Goal: Task Accomplishment & Management: Manage account settings

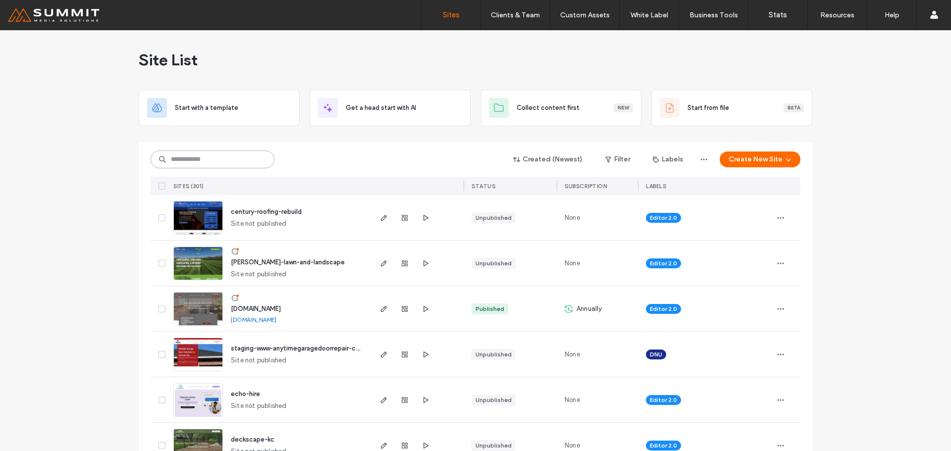
click at [196, 161] on input at bounding box center [213, 160] width 124 height 18
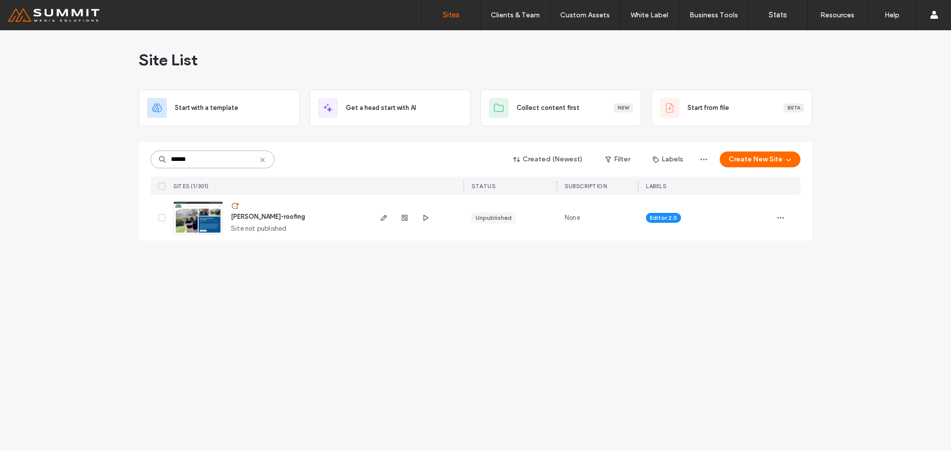
type input "******"
click at [252, 217] on span "morton-roofing" at bounding box center [268, 216] width 74 height 7
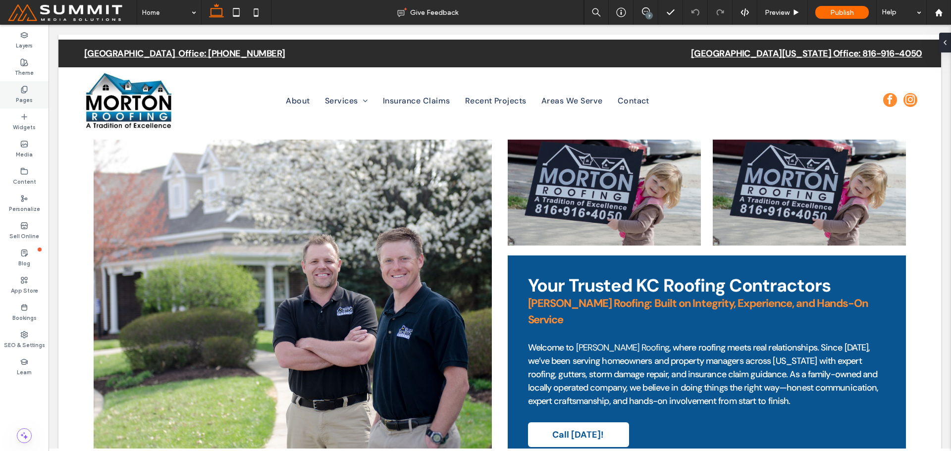
click at [26, 98] on label "Pages" at bounding box center [24, 99] width 17 height 11
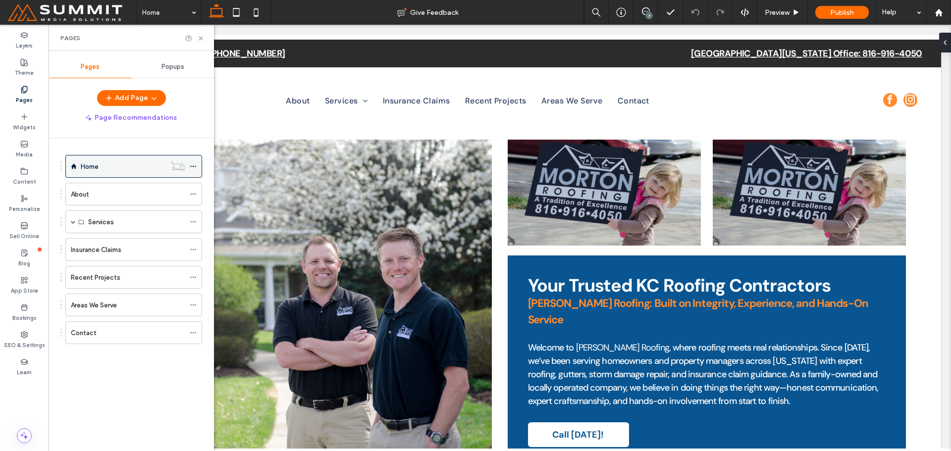
click at [197, 167] on div at bounding box center [196, 166] width 12 height 15
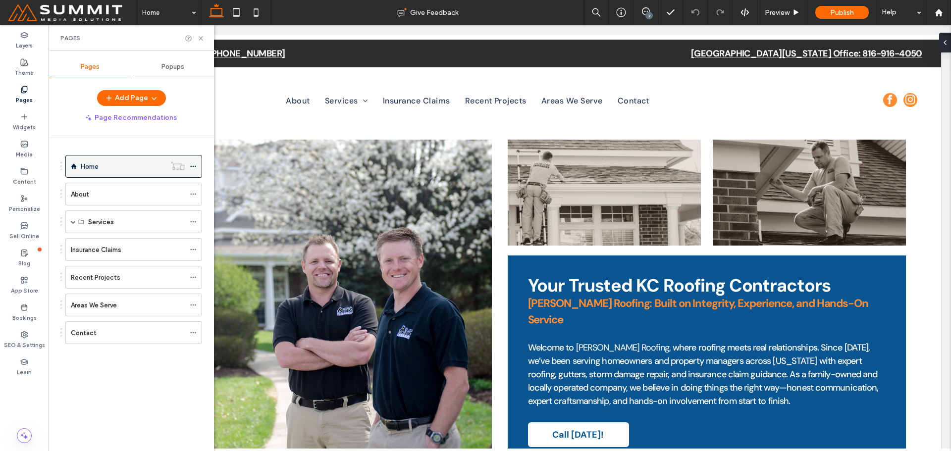
click at [193, 164] on icon at bounding box center [193, 166] width 7 height 7
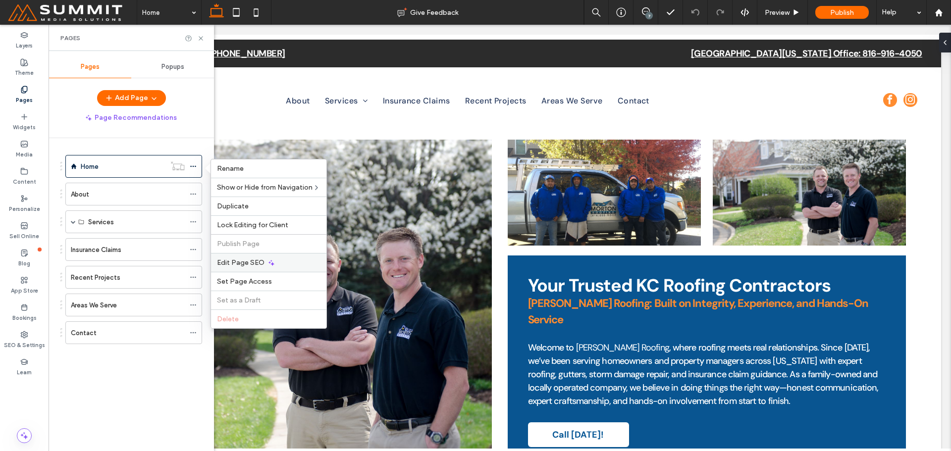
click at [259, 262] on span "Edit Page SEO" at bounding box center [241, 263] width 48 height 8
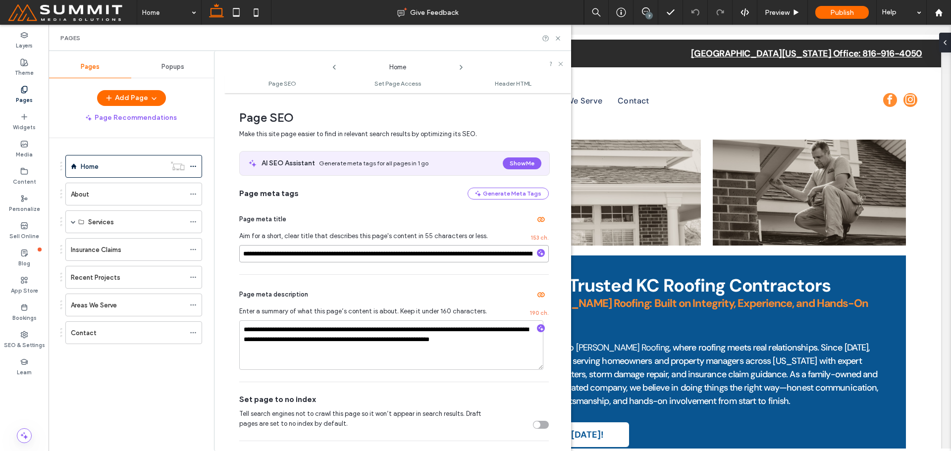
click at [494, 257] on input "**********" at bounding box center [394, 253] width 310 height 17
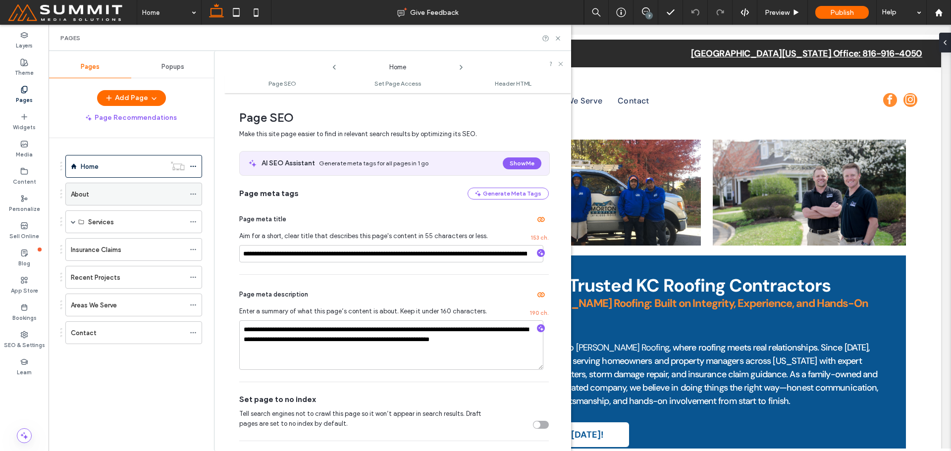
click at [76, 199] on label "About" at bounding box center [80, 194] width 18 height 17
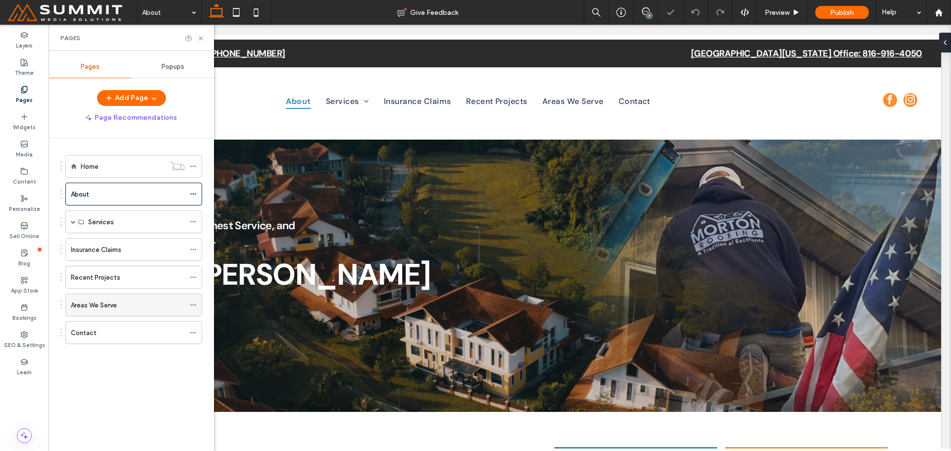
click at [81, 305] on label "Areas We Serve" at bounding box center [94, 305] width 46 height 17
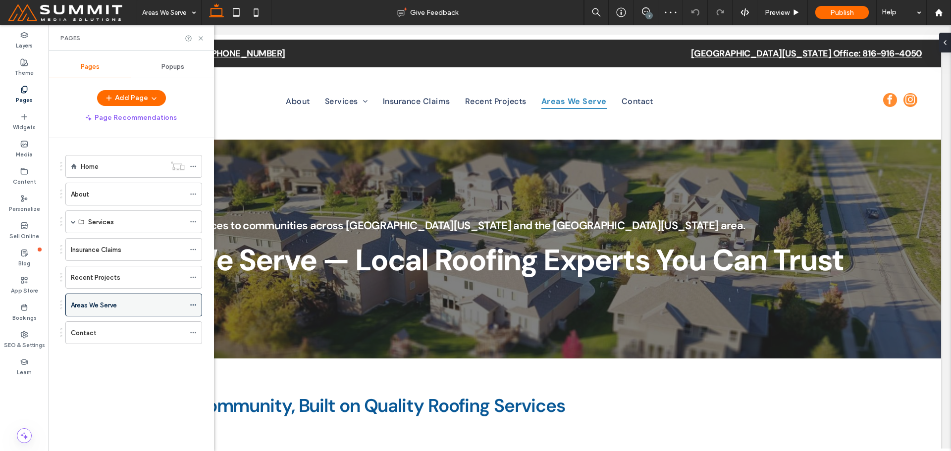
click at [198, 303] on div at bounding box center [196, 305] width 12 height 15
click at [196, 304] on icon at bounding box center [193, 305] width 7 height 7
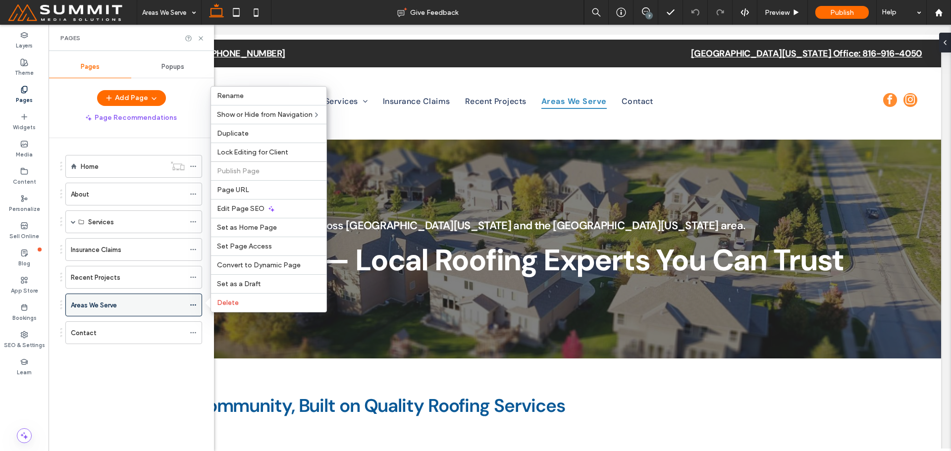
click at [186, 305] on div "Areas We Serve" at bounding box center [133, 305] width 137 height 23
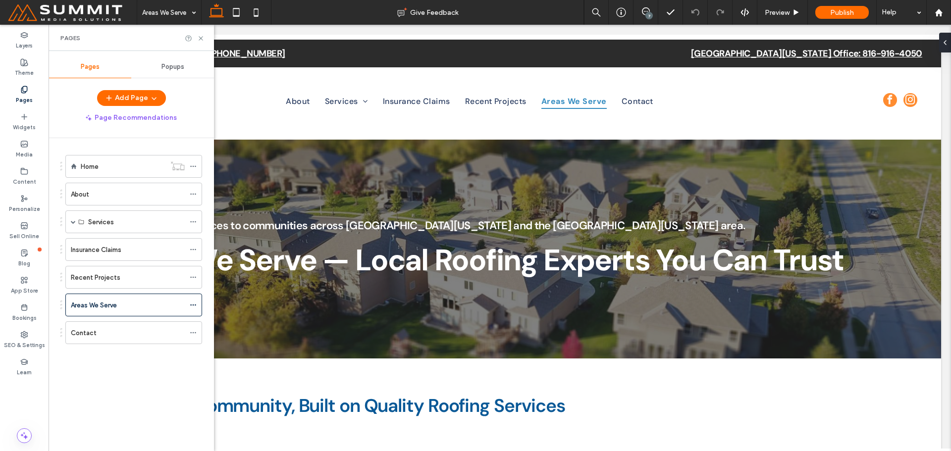
click at [205, 38] on div "Pages" at bounding box center [131, 38] width 165 height 26
click at [202, 33] on div "Pages" at bounding box center [131, 38] width 165 height 26
click at [202, 35] on icon at bounding box center [200, 38] width 7 height 7
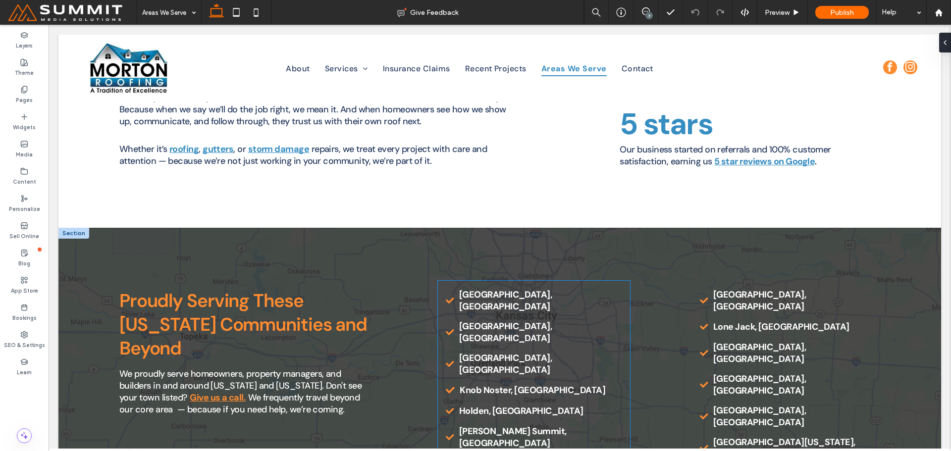
scroll to position [1387, 0]
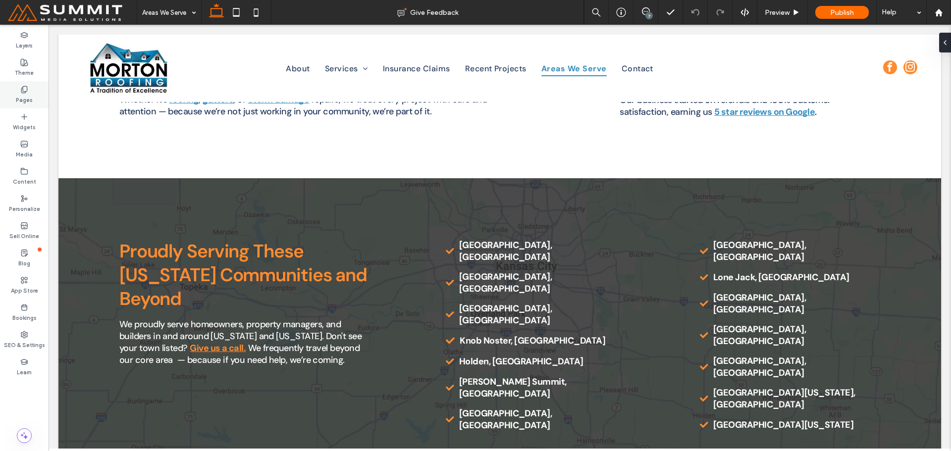
click at [28, 103] on label "Pages" at bounding box center [24, 99] width 17 height 11
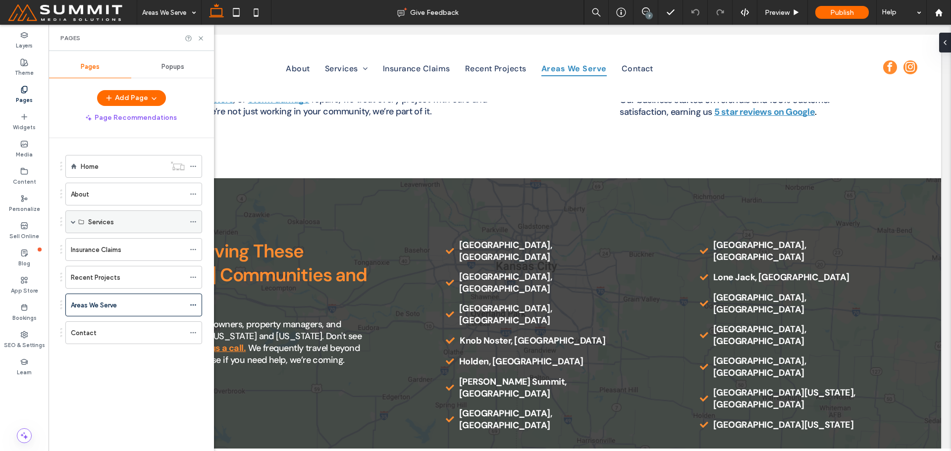
click at [71, 219] on span at bounding box center [73, 222] width 5 height 22
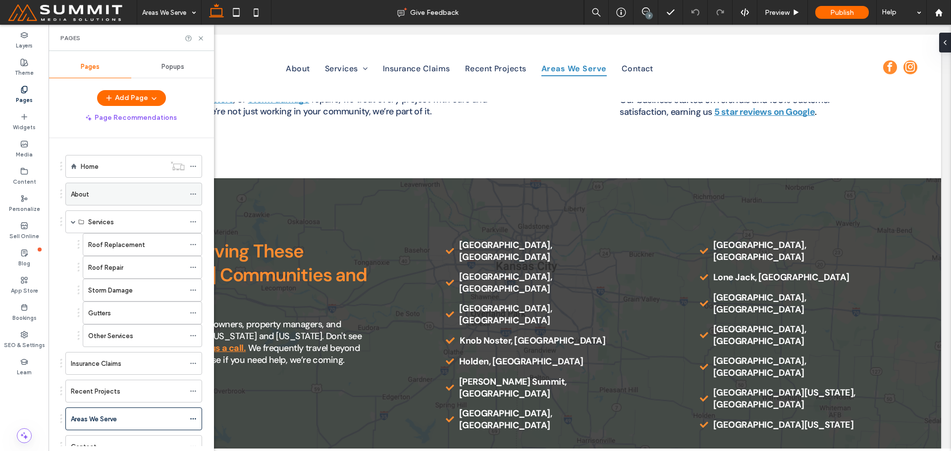
click at [92, 196] on div "About" at bounding box center [128, 194] width 114 height 10
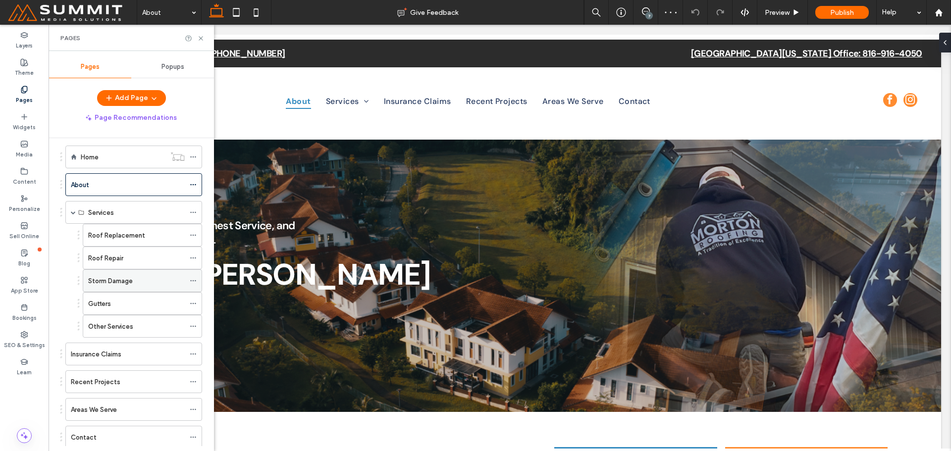
scroll to position [37, 0]
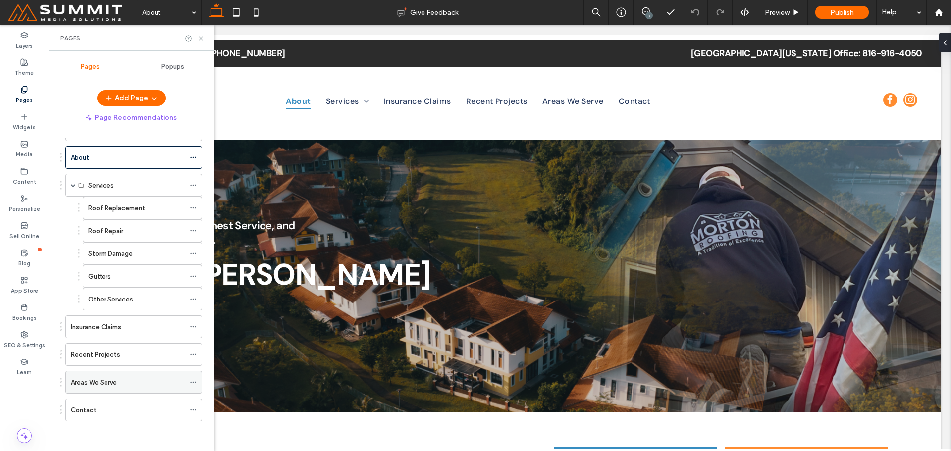
click at [157, 383] on div "Areas We Serve" at bounding box center [128, 382] width 114 height 10
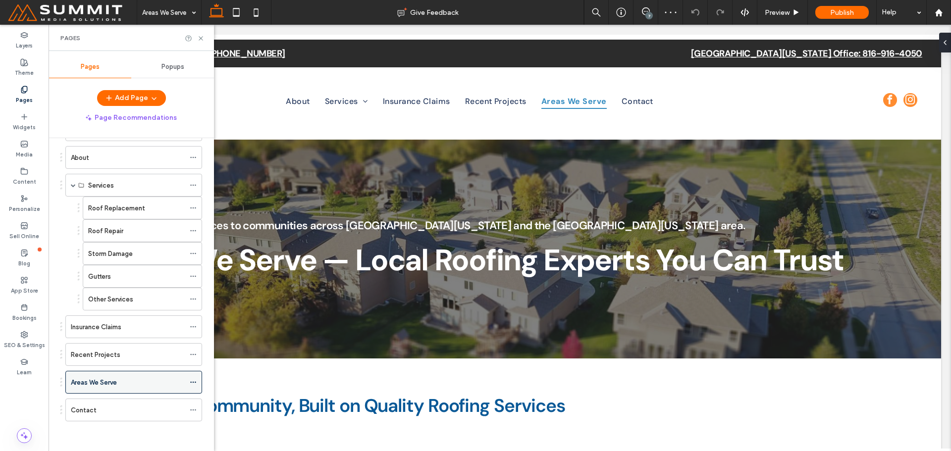
click at [193, 382] on use at bounding box center [192, 382] width 5 height 1
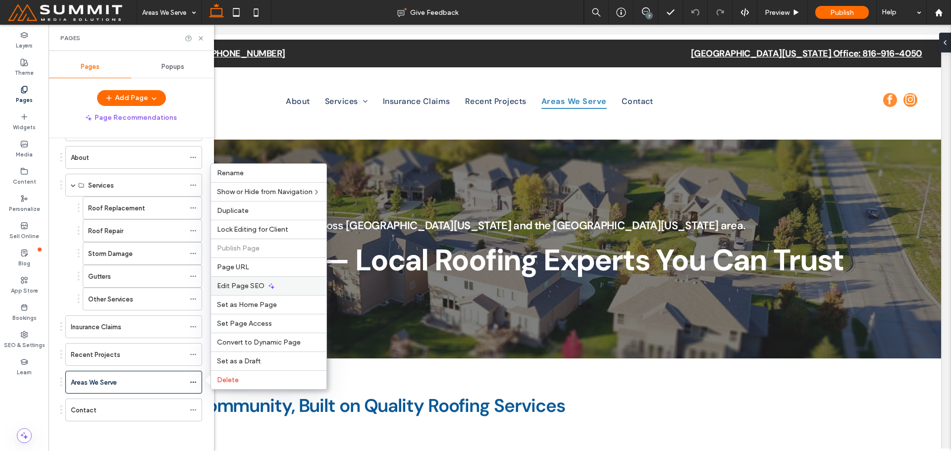
click at [251, 287] on span "Edit Page SEO" at bounding box center [241, 286] width 48 height 8
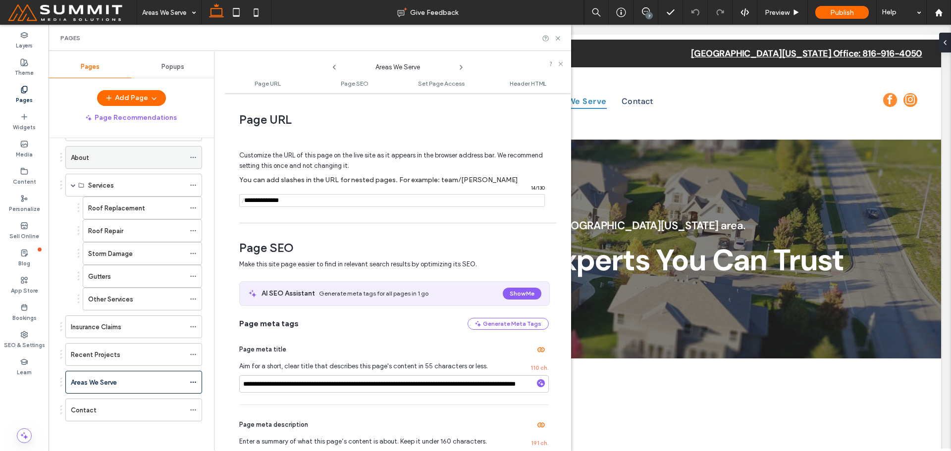
click at [82, 152] on label "About" at bounding box center [80, 157] width 18 height 17
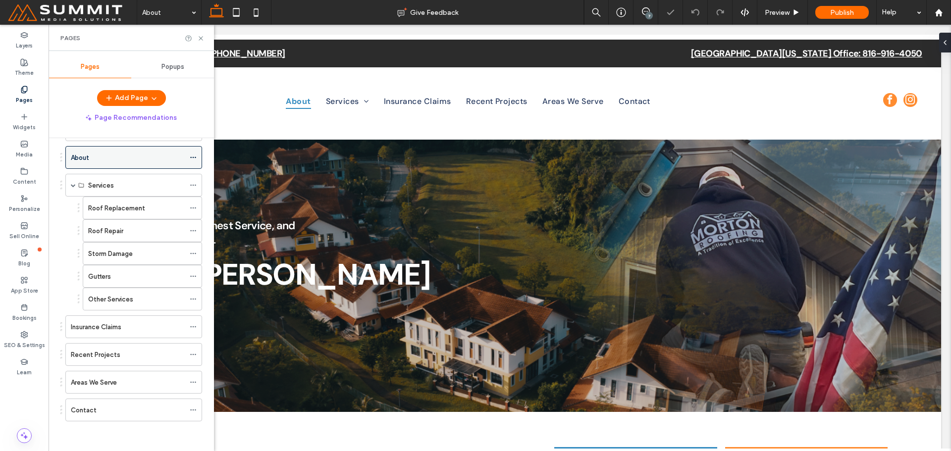
click at [191, 155] on icon at bounding box center [193, 157] width 7 height 7
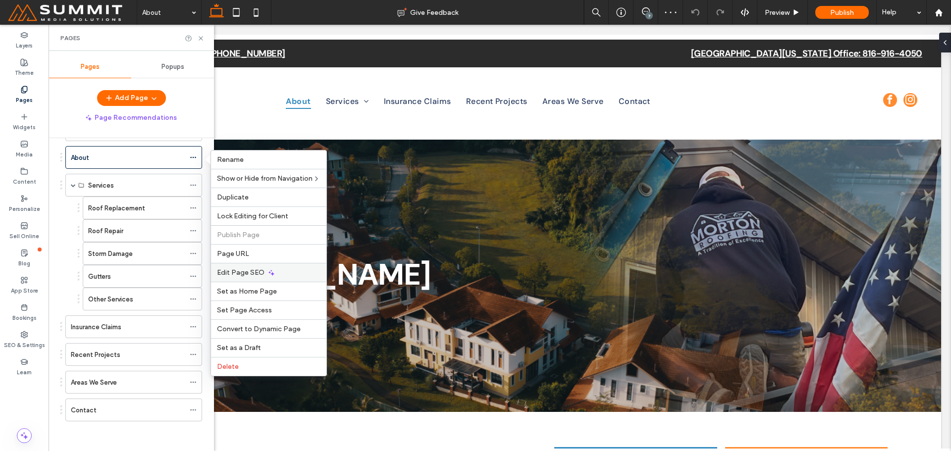
click at [248, 276] on span "Edit Page SEO" at bounding box center [241, 272] width 48 height 8
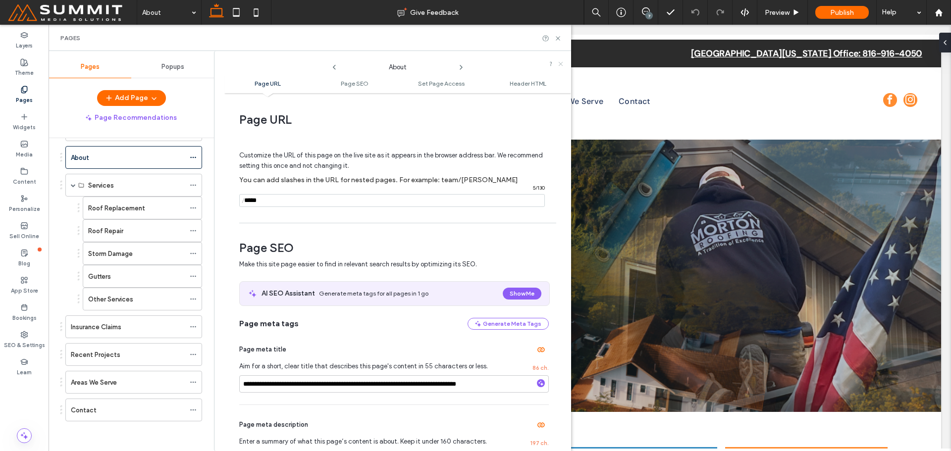
click at [562, 62] on icon at bounding box center [561, 64] width 6 height 6
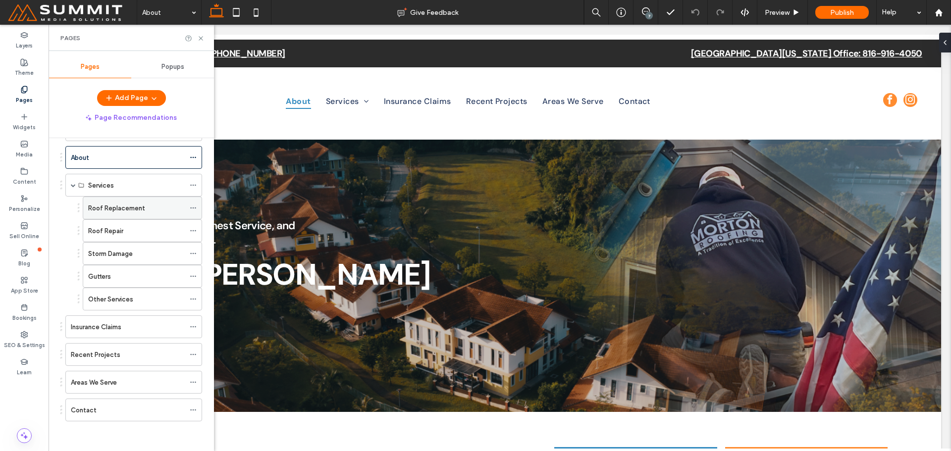
click at [151, 211] on div "Roof Replacement" at bounding box center [136, 208] width 97 height 10
click at [195, 211] on icon at bounding box center [193, 208] width 7 height 7
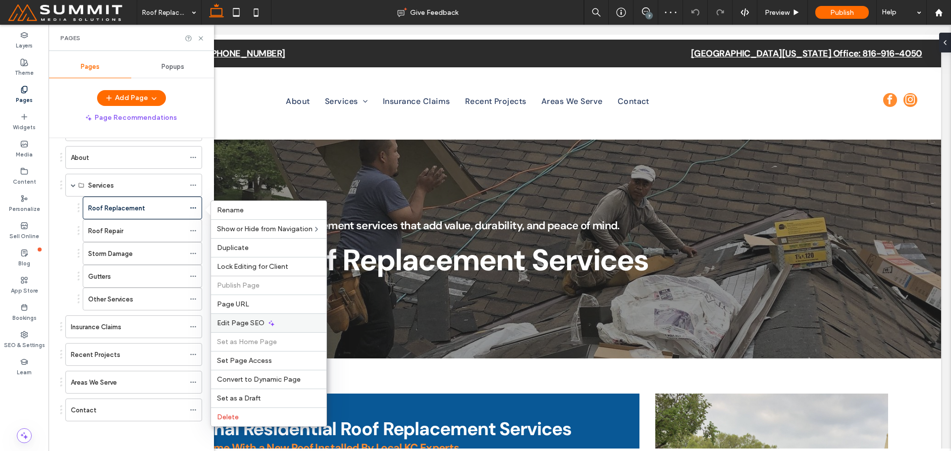
click at [247, 323] on span "Edit Page SEO" at bounding box center [241, 323] width 48 height 8
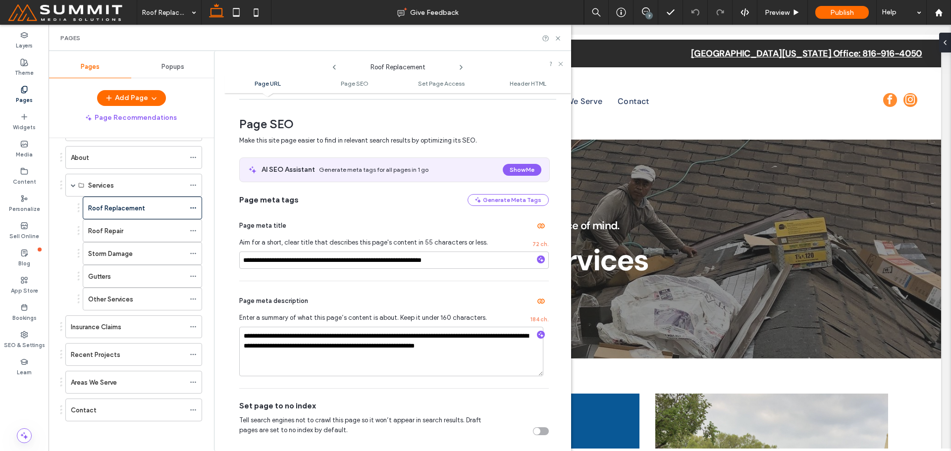
scroll to position [99, 0]
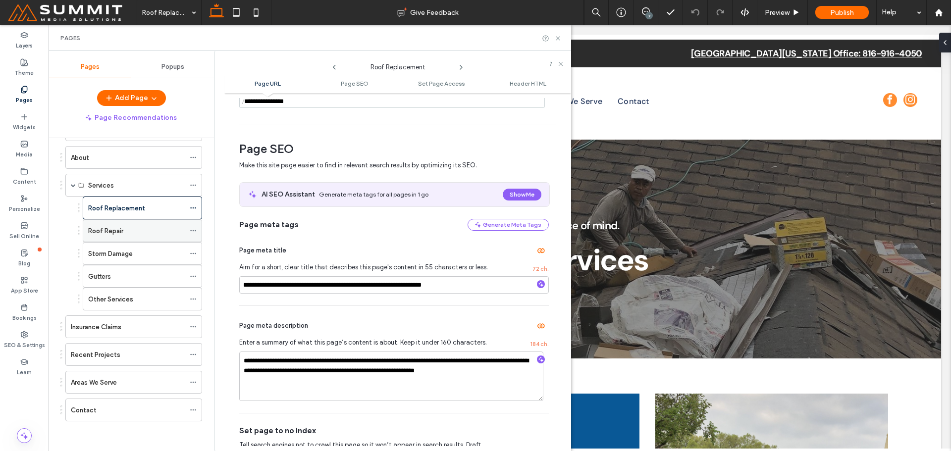
click at [131, 236] on div "Roof Repair" at bounding box center [136, 231] width 97 height 10
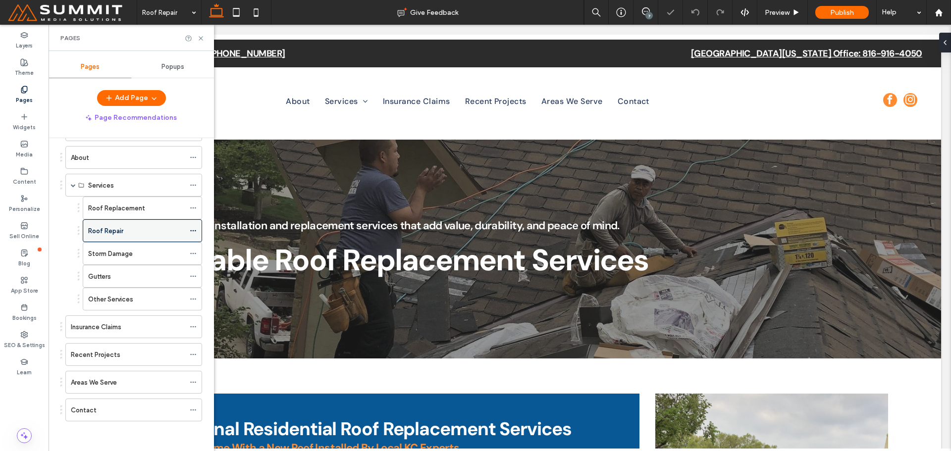
click at [193, 235] on span at bounding box center [193, 230] width 7 height 15
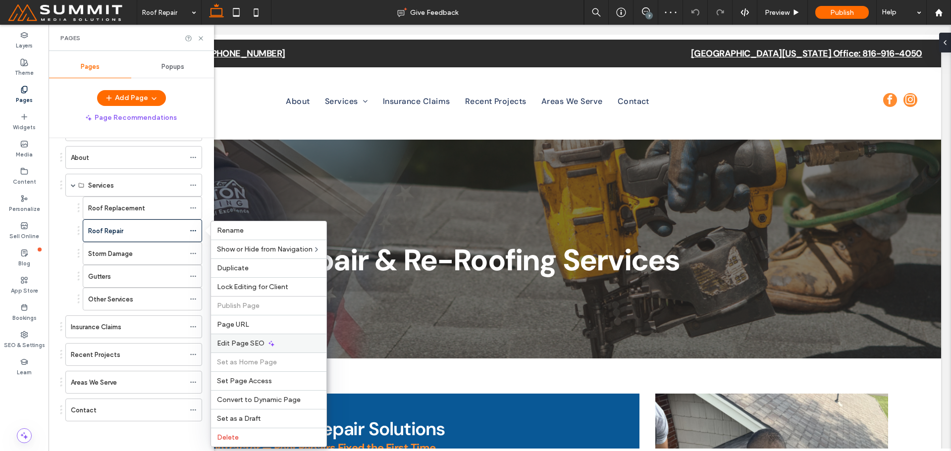
click at [252, 344] on span "Edit Page SEO" at bounding box center [241, 343] width 48 height 8
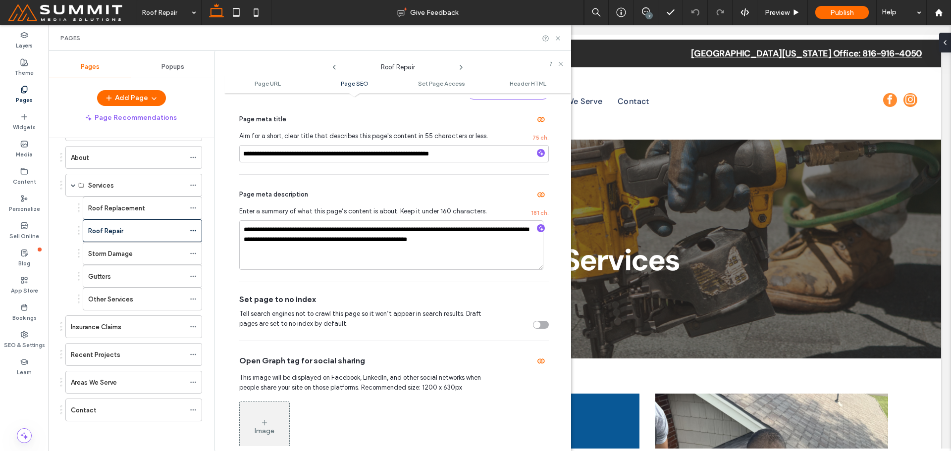
scroll to position [248, 0]
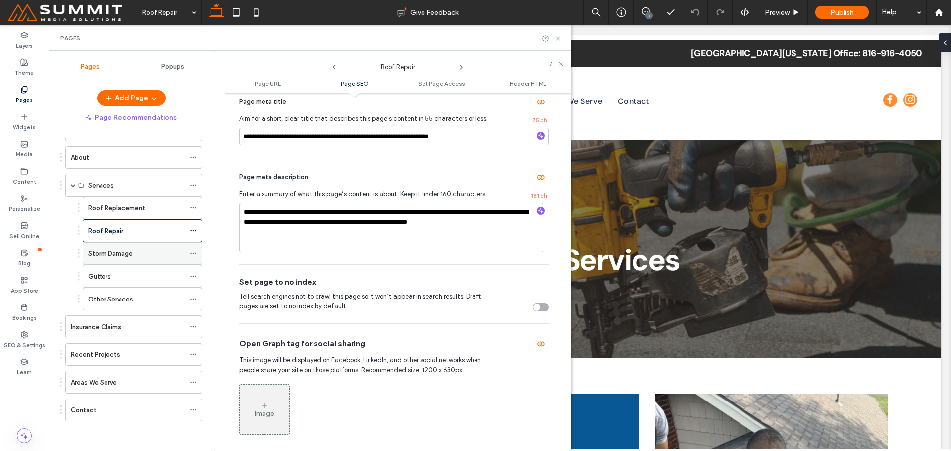
click at [151, 255] on div "Storm Damage" at bounding box center [136, 254] width 97 height 10
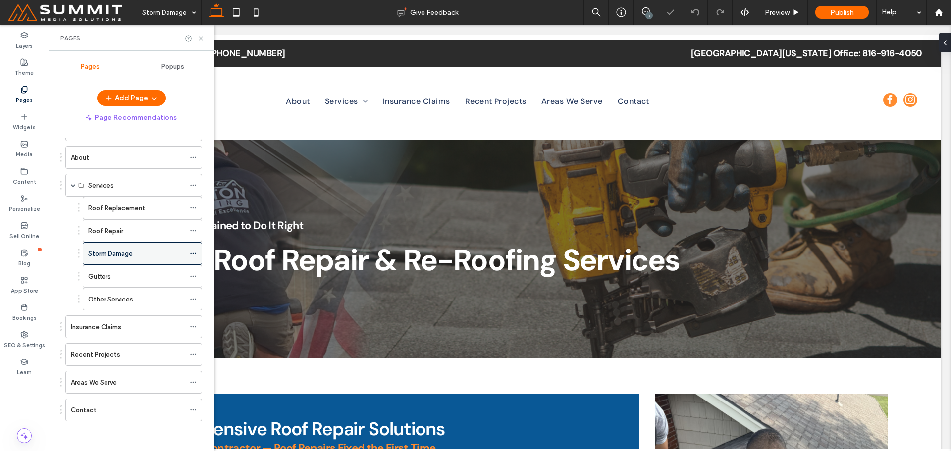
click at [193, 257] on icon at bounding box center [193, 253] width 7 height 7
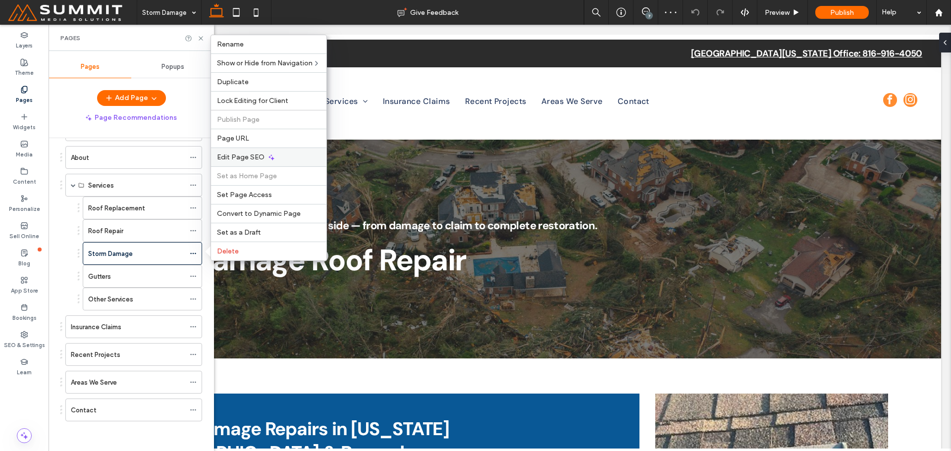
click at [246, 157] on span "Edit Page SEO" at bounding box center [241, 157] width 48 height 8
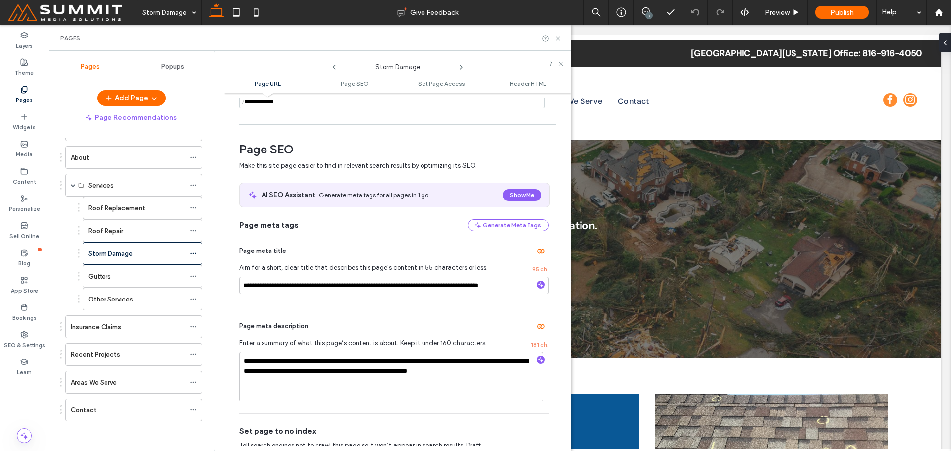
scroll to position [99, 0]
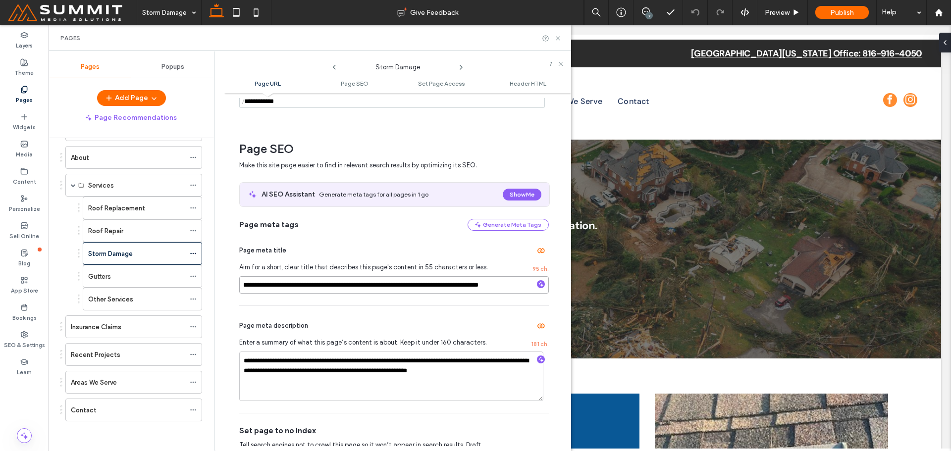
click at [420, 283] on input "**********" at bounding box center [394, 284] width 310 height 17
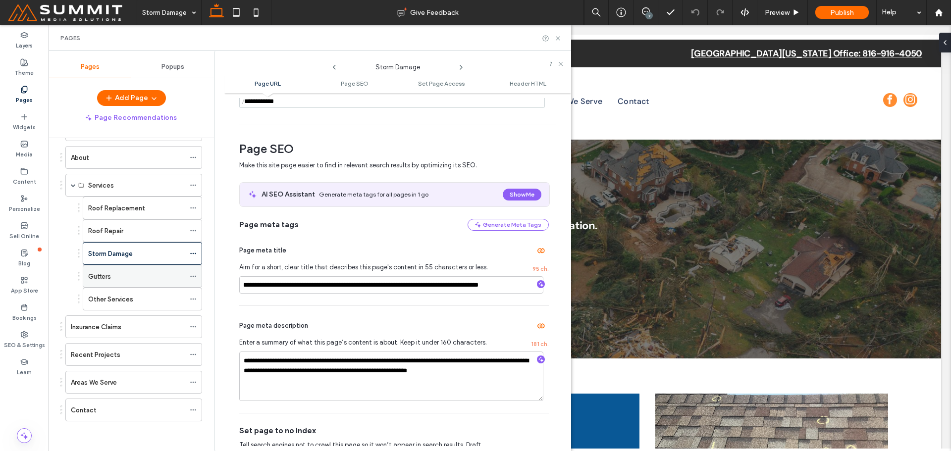
click at [121, 280] on div "Gutters" at bounding box center [136, 276] width 97 height 10
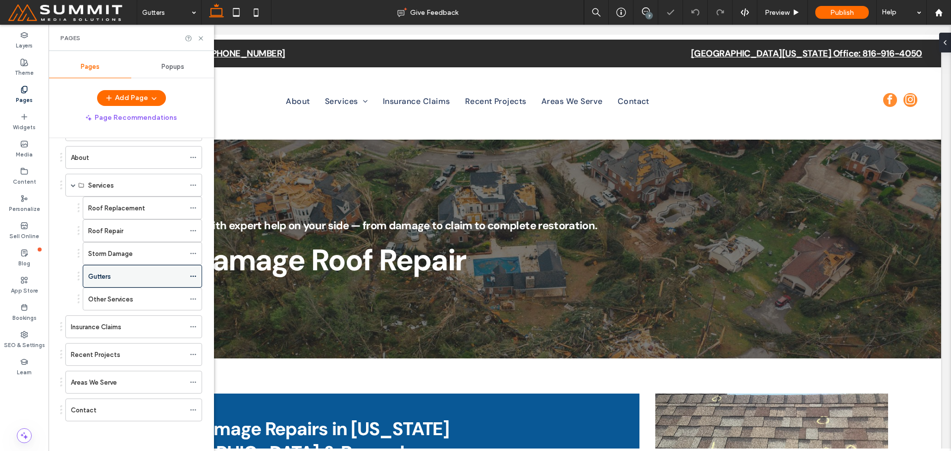
click at [196, 276] on use at bounding box center [192, 276] width 5 height 1
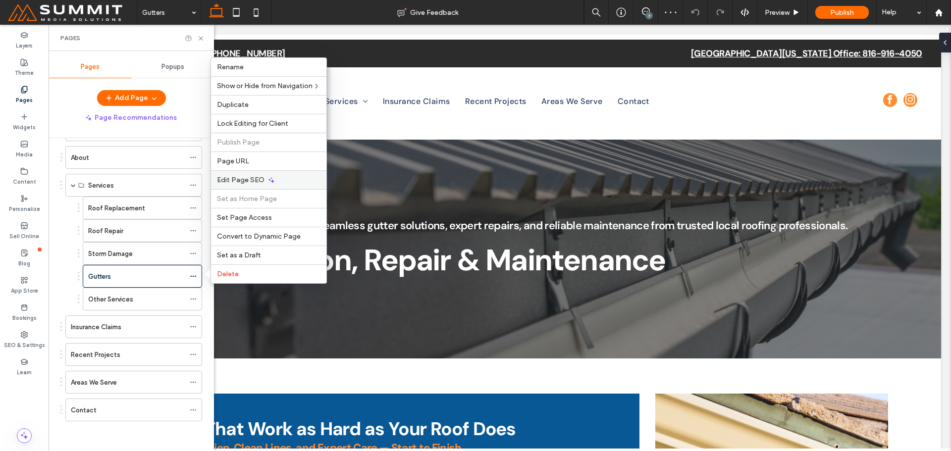
click at [246, 179] on span "Edit Page SEO" at bounding box center [241, 180] width 48 height 8
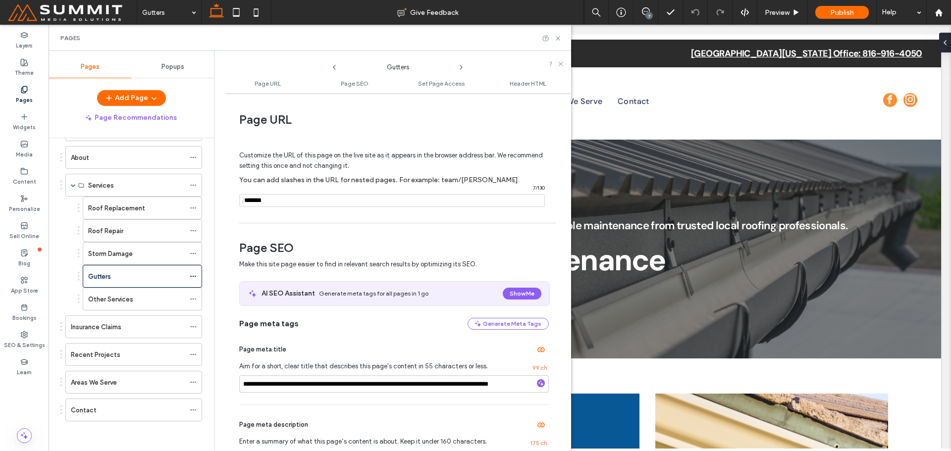
scroll to position [99, 0]
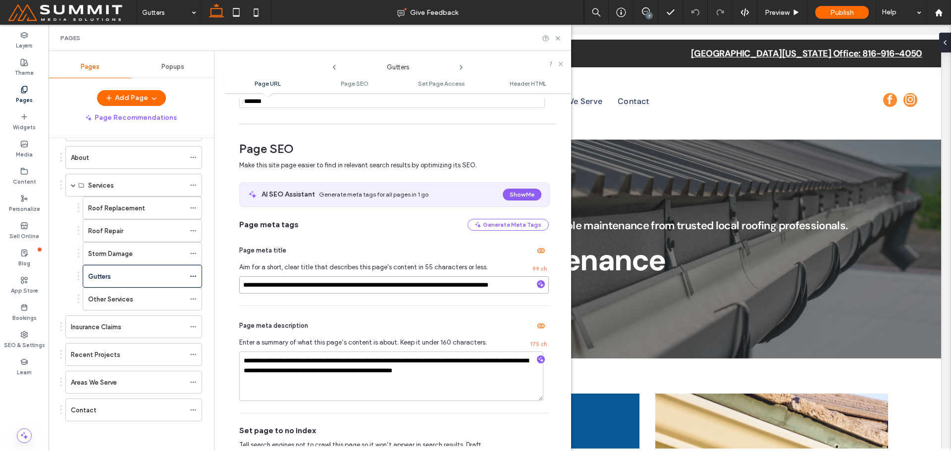
click at [413, 288] on input "**********" at bounding box center [394, 284] width 310 height 17
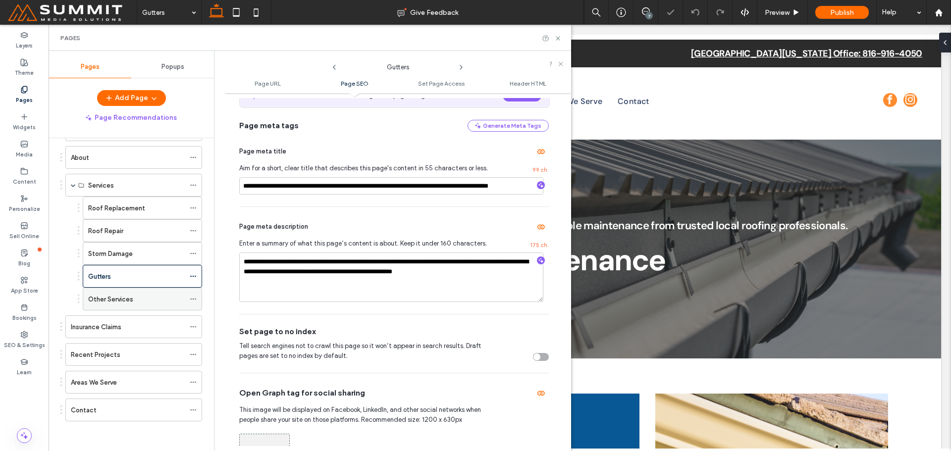
scroll to position [0, 0]
click at [129, 295] on label "Other Services" at bounding box center [110, 299] width 45 height 17
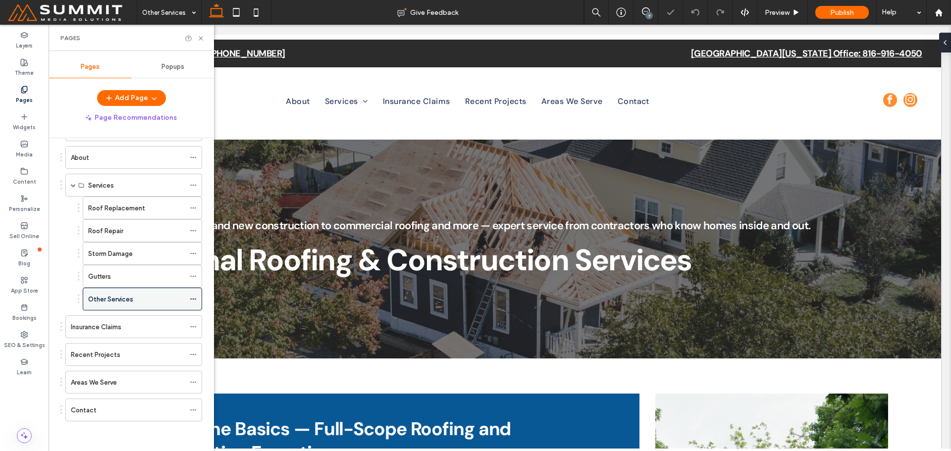
click at [197, 300] on div at bounding box center [196, 299] width 12 height 15
click at [194, 300] on icon at bounding box center [193, 299] width 7 height 7
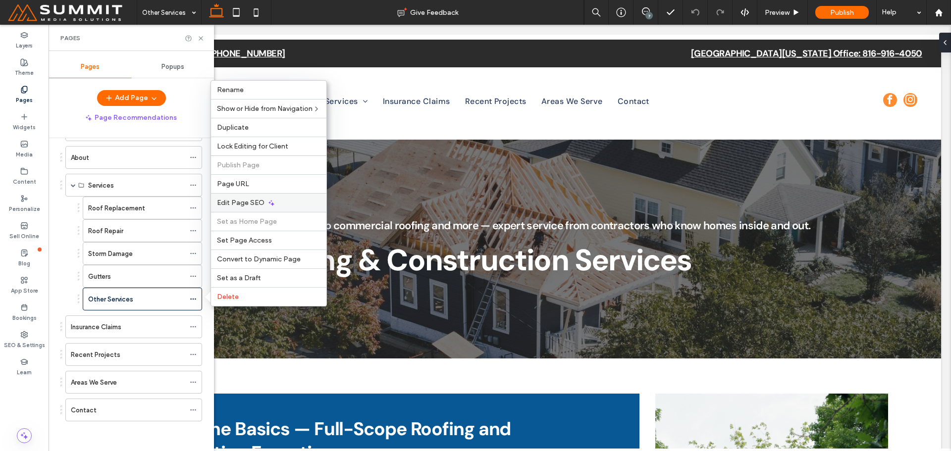
click at [252, 203] on span "Edit Page SEO" at bounding box center [241, 203] width 48 height 8
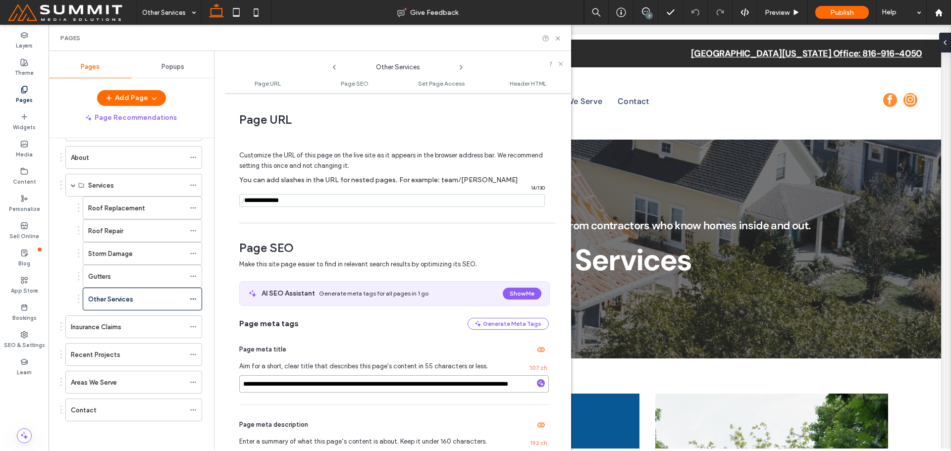
click at [476, 388] on input "**********" at bounding box center [394, 383] width 310 height 17
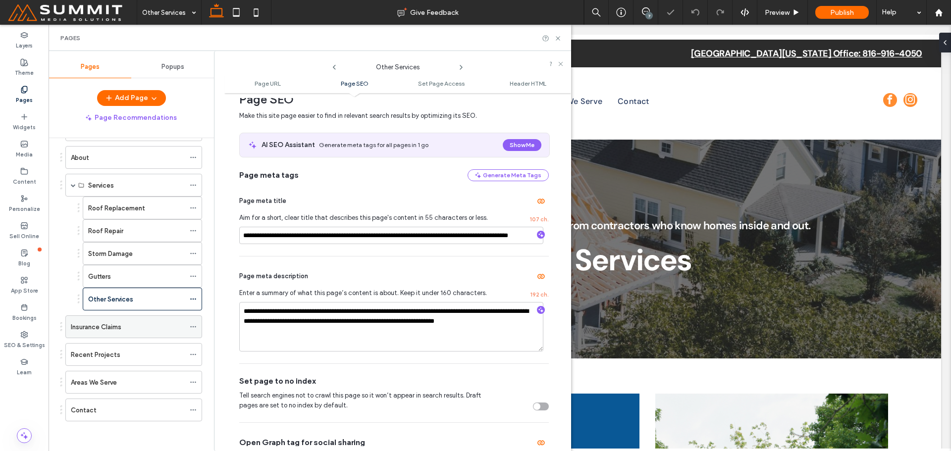
click at [130, 334] on div "Insurance Claims" at bounding box center [128, 327] width 114 height 22
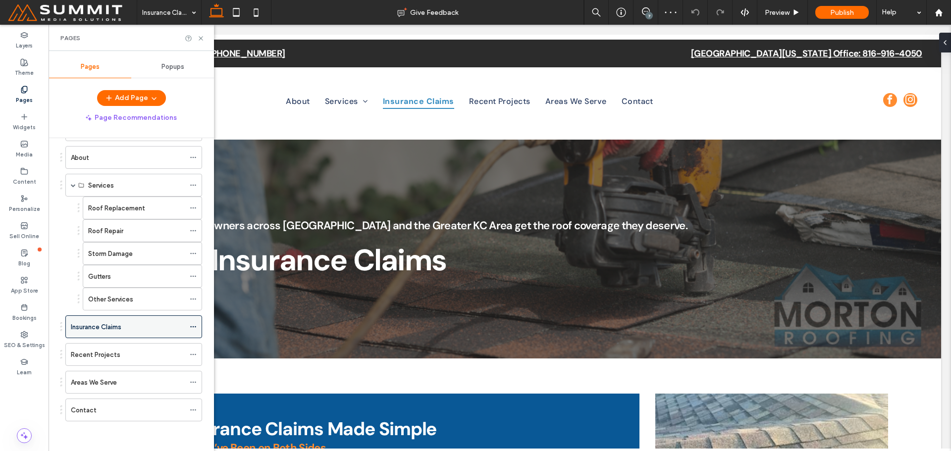
click at [190, 325] on icon at bounding box center [193, 326] width 7 height 7
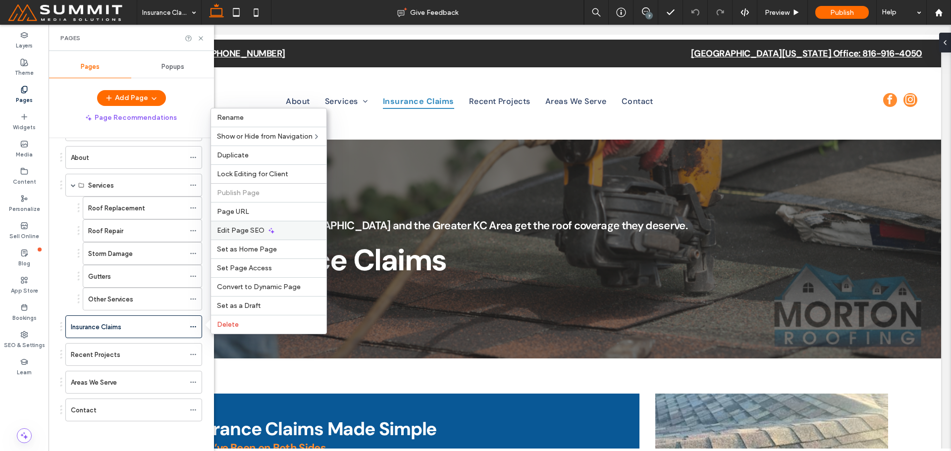
click at [243, 230] on span "Edit Page SEO" at bounding box center [241, 230] width 48 height 8
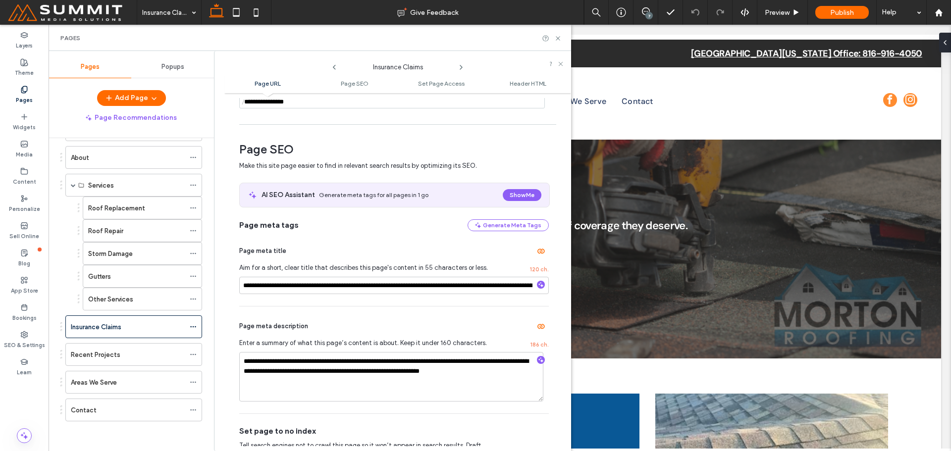
scroll to position [99, 0]
click at [510, 284] on input "**********" at bounding box center [394, 284] width 310 height 17
click at [107, 161] on div "About" at bounding box center [128, 158] width 114 height 10
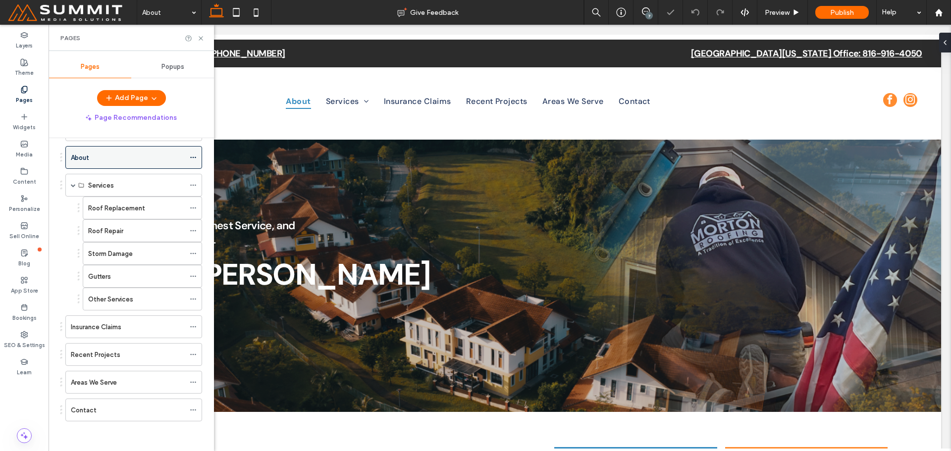
click at [193, 158] on use at bounding box center [192, 157] width 5 height 1
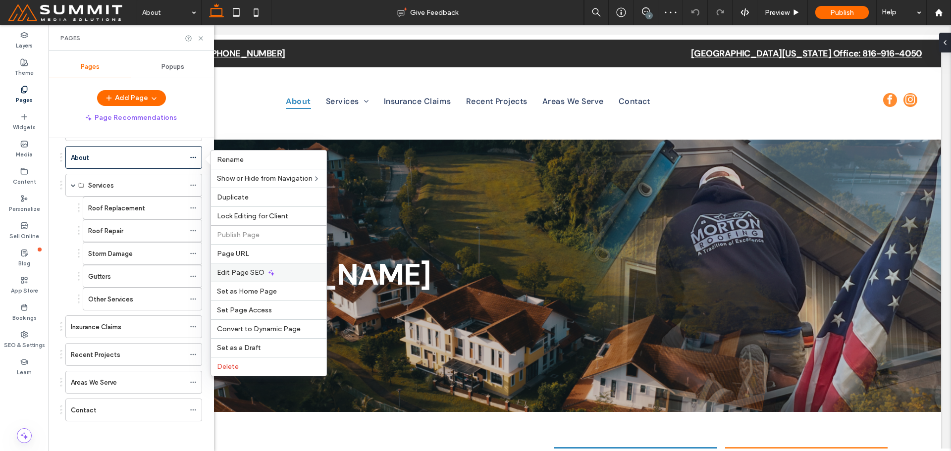
click at [252, 273] on span "Edit Page SEO" at bounding box center [241, 272] width 48 height 8
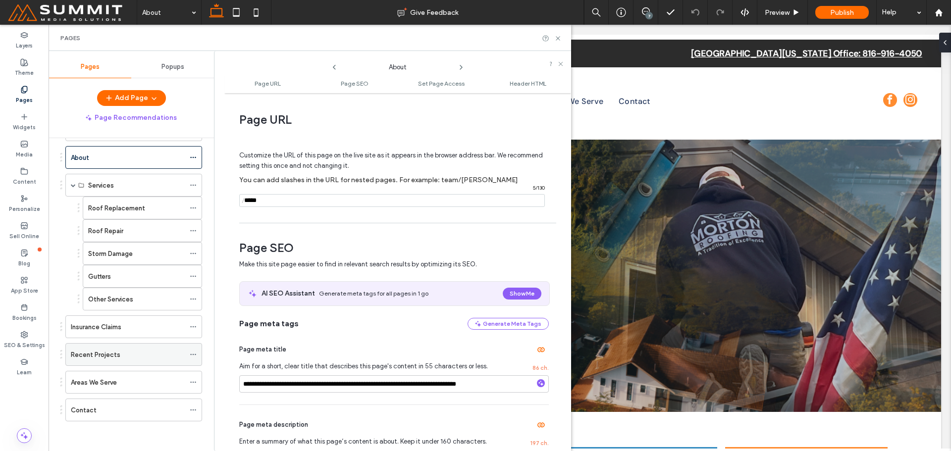
click at [128, 357] on div "Recent Projects" at bounding box center [128, 355] width 114 height 10
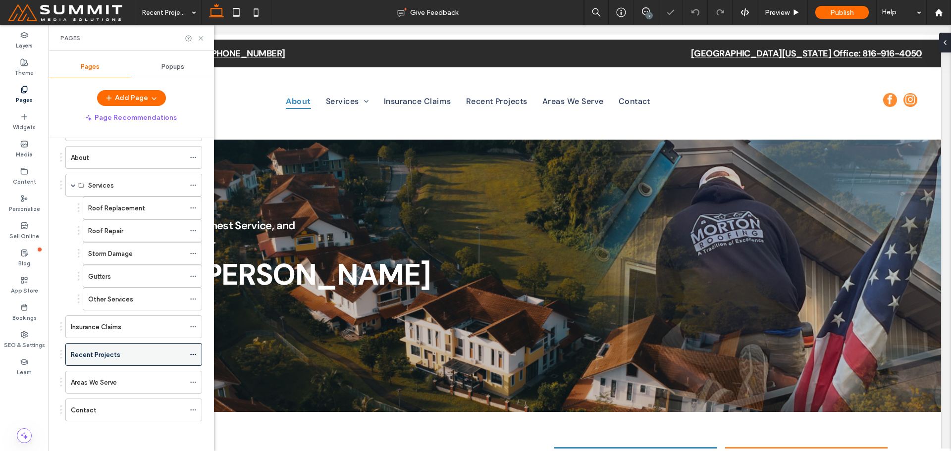
click at [197, 355] on div at bounding box center [196, 354] width 12 height 15
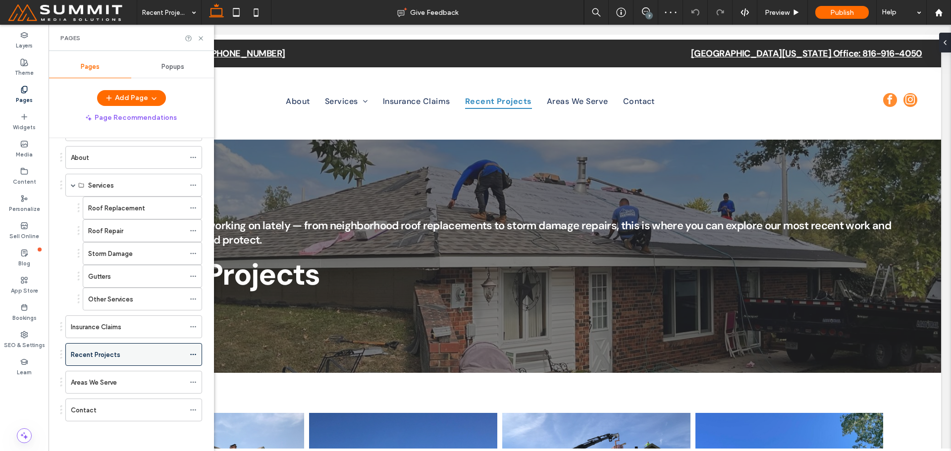
click at [194, 356] on icon at bounding box center [193, 354] width 7 height 7
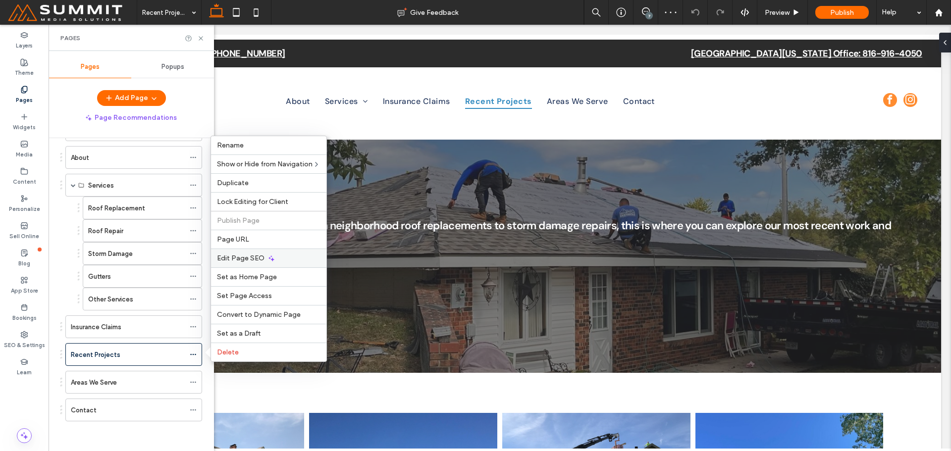
click at [253, 258] on span "Edit Page SEO" at bounding box center [241, 258] width 48 height 8
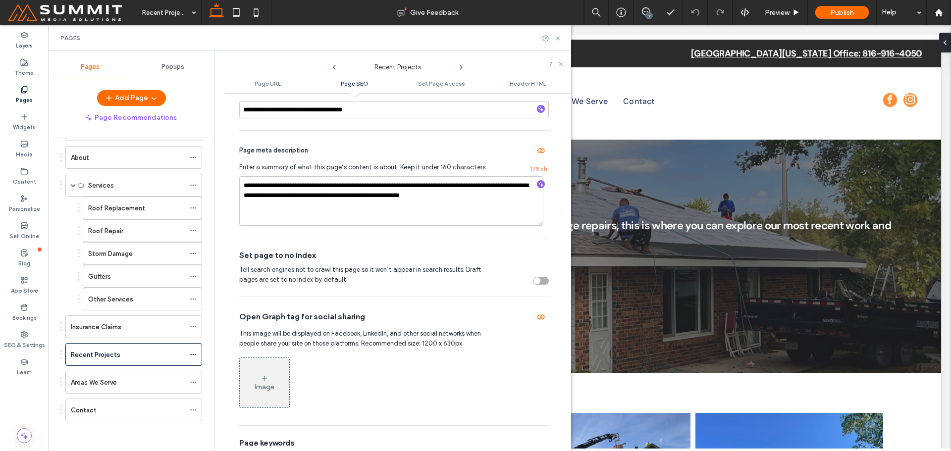
scroll to position [347, 0]
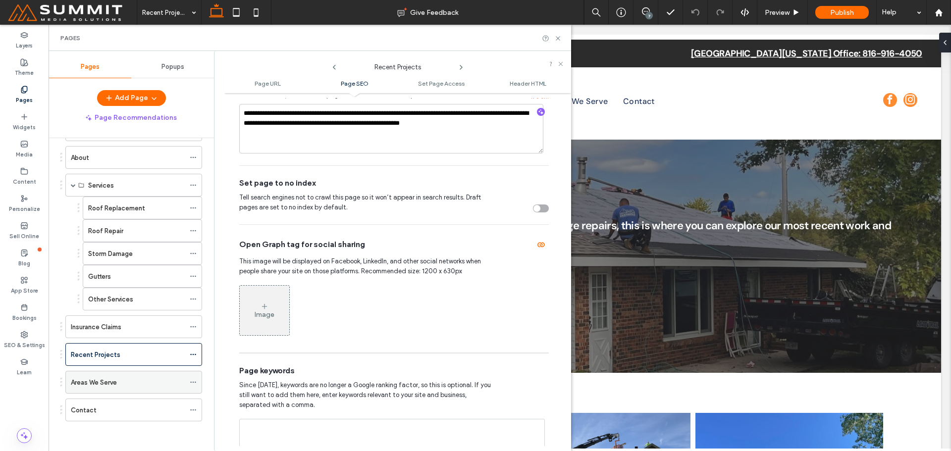
click at [117, 383] on div "Areas We Serve" at bounding box center [128, 382] width 114 height 10
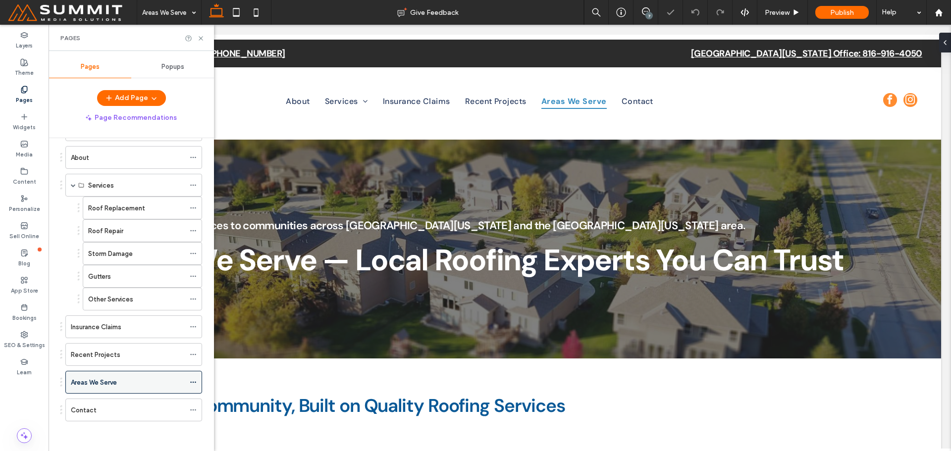
click at [197, 379] on div at bounding box center [196, 382] width 12 height 15
click at [198, 382] on div at bounding box center [196, 382] width 12 height 15
click at [195, 383] on icon at bounding box center [193, 382] width 7 height 7
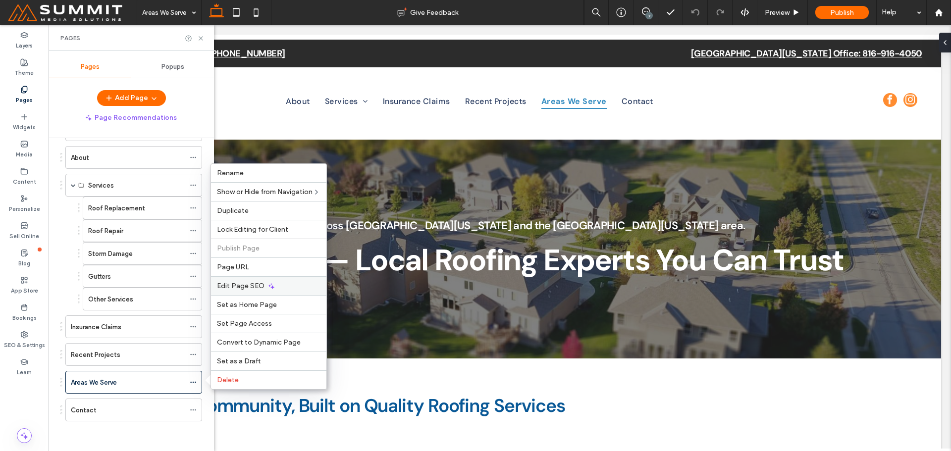
click at [260, 286] on span "Edit Page SEO" at bounding box center [241, 286] width 48 height 8
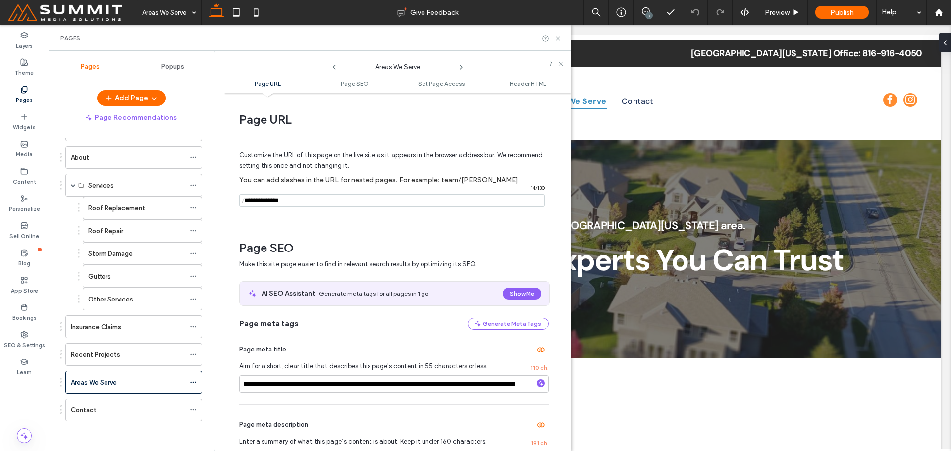
scroll to position [149, 0]
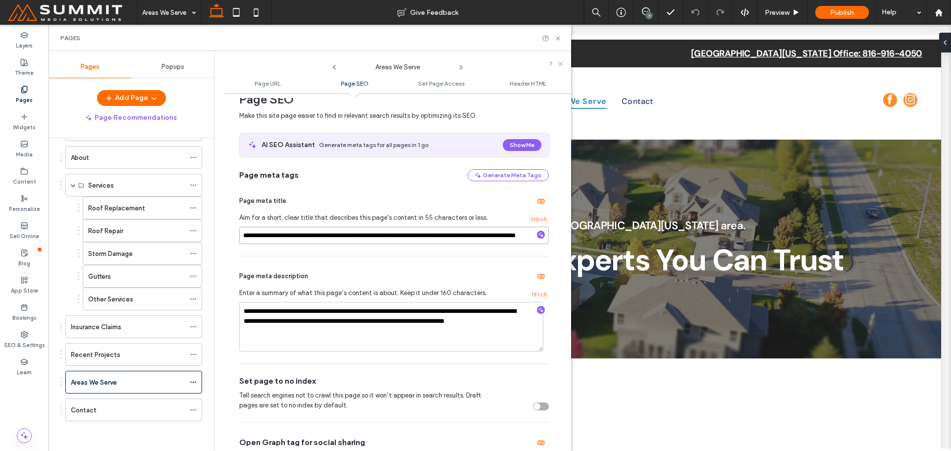
click at [443, 234] on input "**********" at bounding box center [394, 235] width 310 height 17
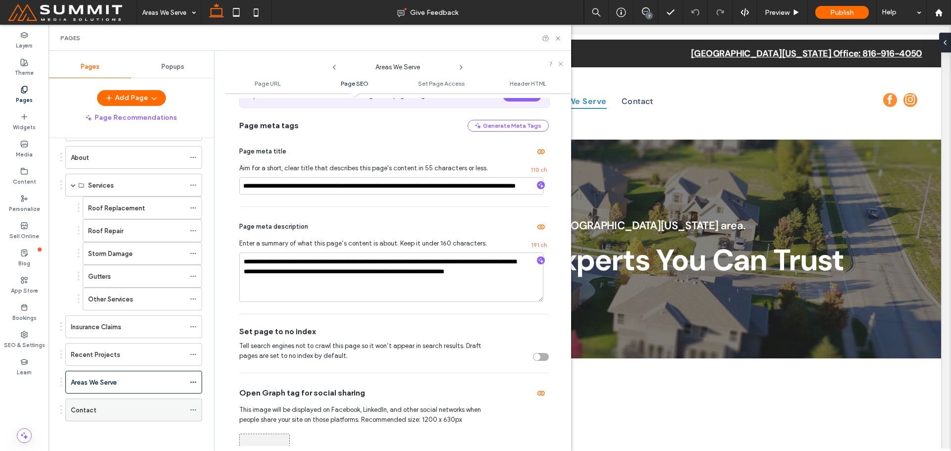
scroll to position [0, 0]
click at [118, 411] on div "Contact" at bounding box center [128, 410] width 114 height 10
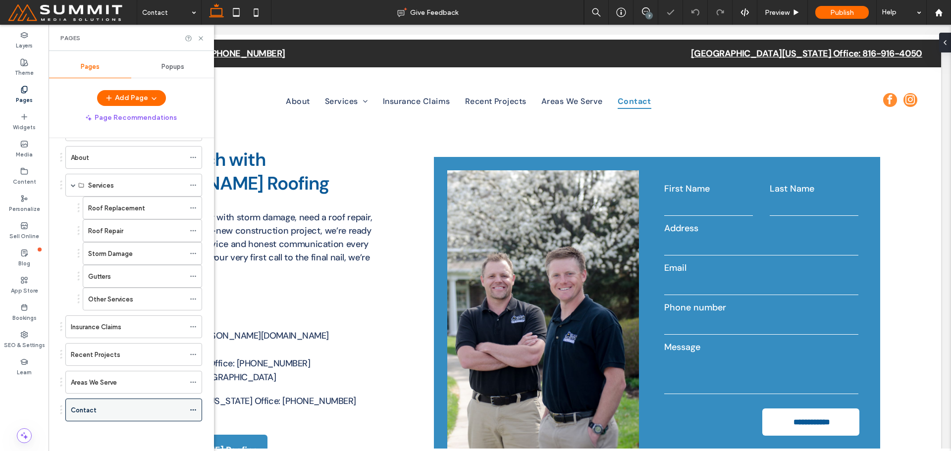
click at [193, 408] on icon at bounding box center [193, 410] width 7 height 7
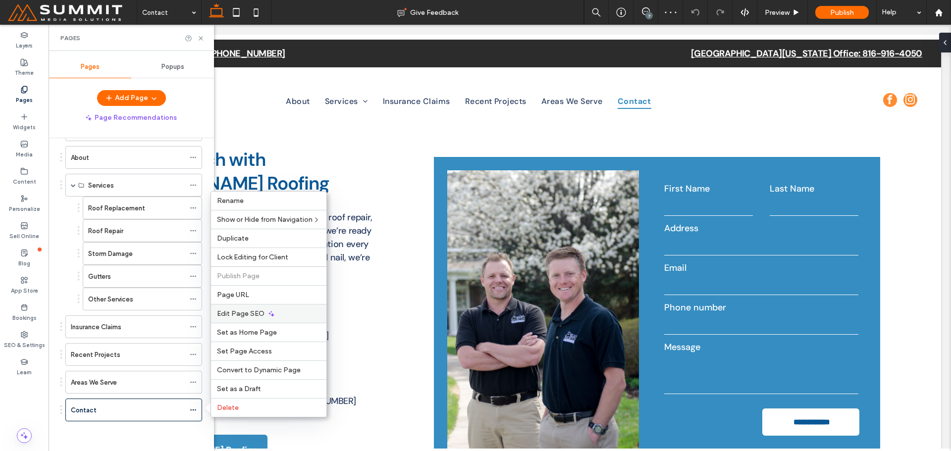
click at [245, 317] on span "Edit Page SEO" at bounding box center [241, 314] width 48 height 8
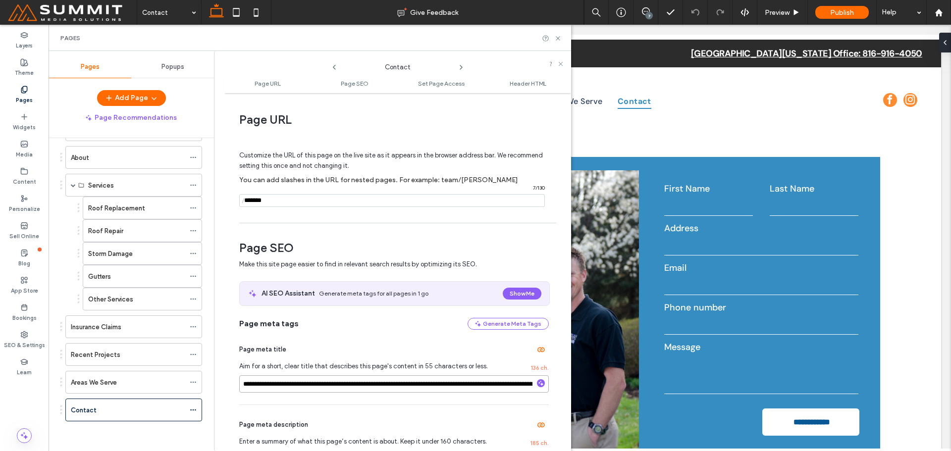
click at [481, 387] on input "**********" at bounding box center [394, 383] width 310 height 17
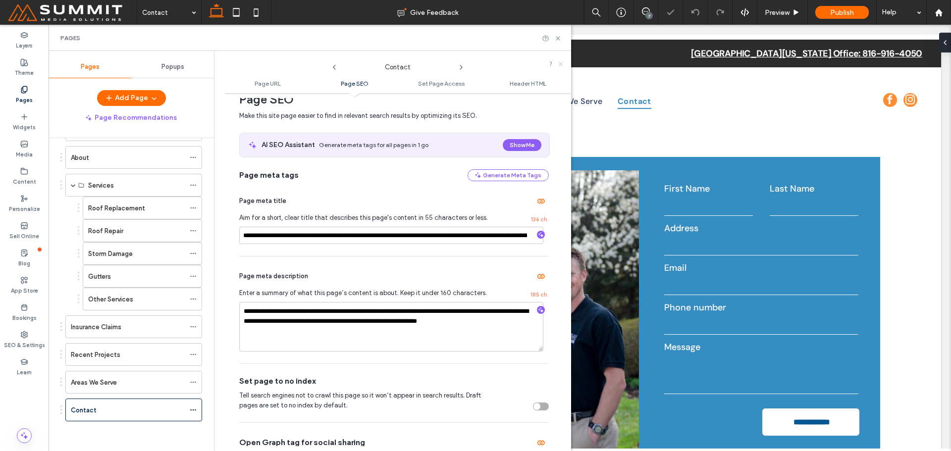
click at [561, 63] on icon at bounding box center [561, 64] width 6 height 6
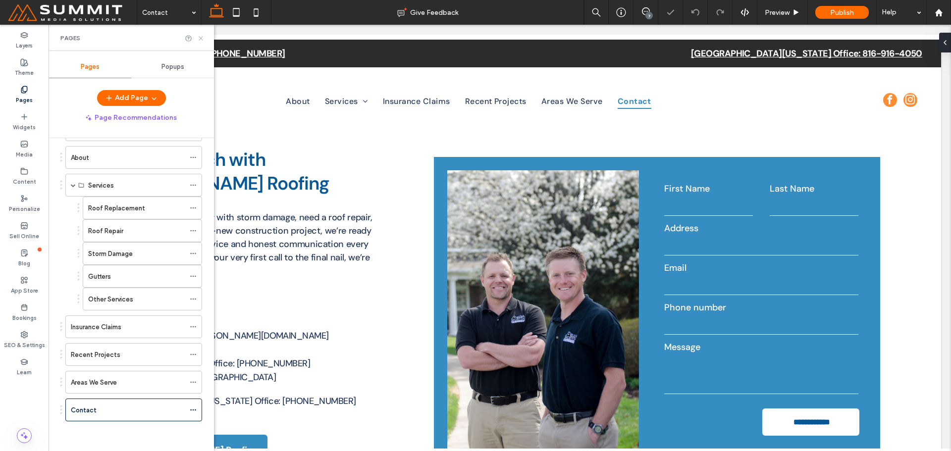
click at [201, 39] on use at bounding box center [201, 38] width 4 height 4
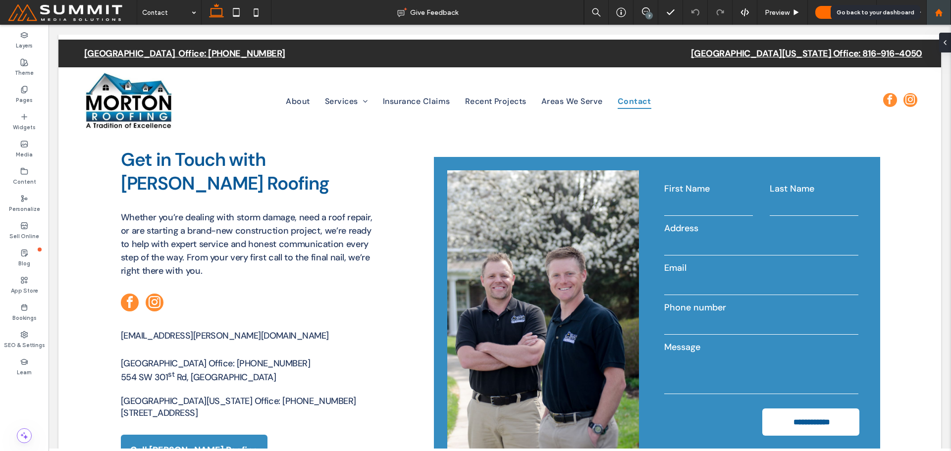
click at [937, 10] on icon at bounding box center [939, 12] width 8 height 8
